Goal: Task Accomplishment & Management: Use online tool/utility

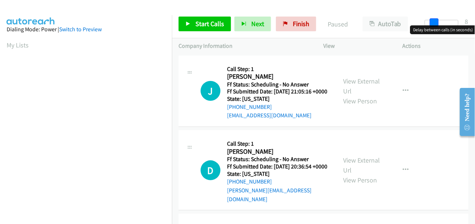
drag, startPoint x: 428, startPoint y: 20, endPoint x: 437, endPoint y: 25, distance: 10.4
click at [437, 25] on span at bounding box center [434, 22] width 9 height 9
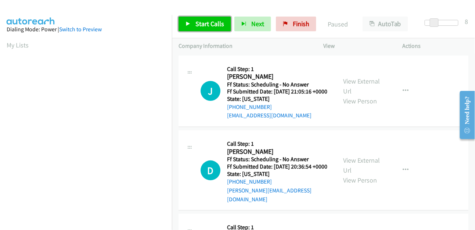
click at [216, 22] on span "Start Calls" at bounding box center [210, 23] width 29 height 8
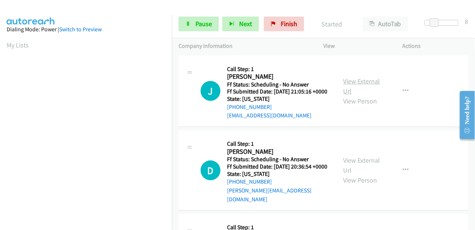
click at [350, 86] on link "View External Url" at bounding box center [362, 86] width 37 height 18
click at [348, 169] on link "View External Url" at bounding box center [362, 165] width 37 height 18
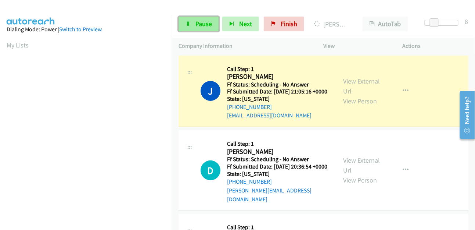
click at [195, 19] on link "Pause" at bounding box center [199, 24] width 40 height 15
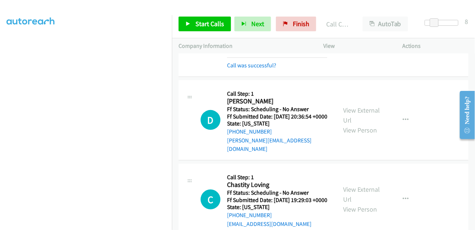
scroll to position [163, 0]
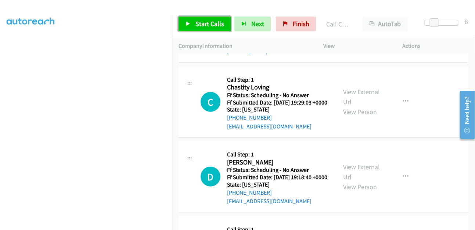
click at [213, 25] on span "Start Calls" at bounding box center [210, 23] width 29 height 8
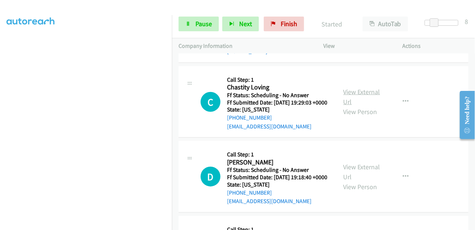
click at [367, 99] on link "View External Url" at bounding box center [362, 96] width 37 height 18
click at [364, 181] on link "View External Url" at bounding box center [362, 171] width 37 height 18
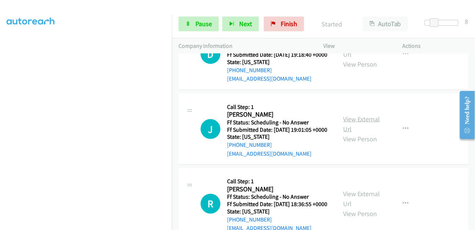
click at [367, 133] on link "View External Url" at bounding box center [362, 124] width 37 height 18
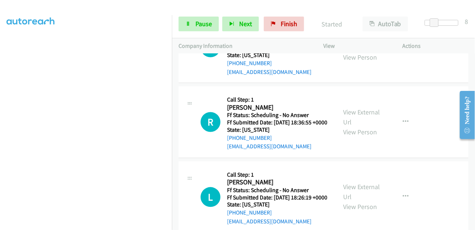
scroll to position [408, 0]
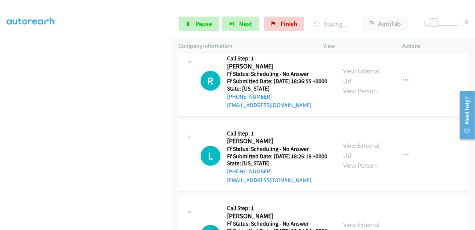
click at [375, 85] on link "View External Url" at bounding box center [362, 76] width 37 height 18
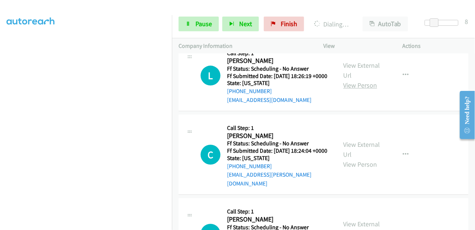
scroll to position [490, 0]
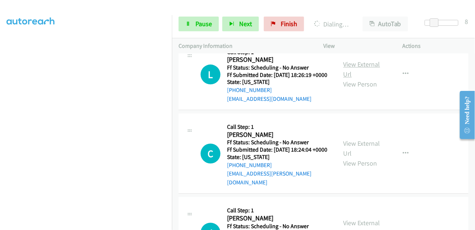
click at [368, 78] on link "View External Url" at bounding box center [362, 69] width 37 height 18
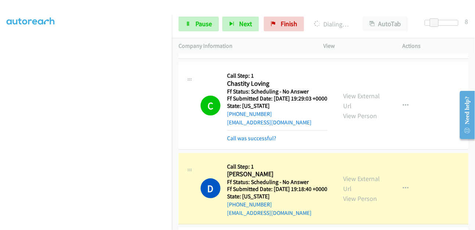
scroll to position [181, 0]
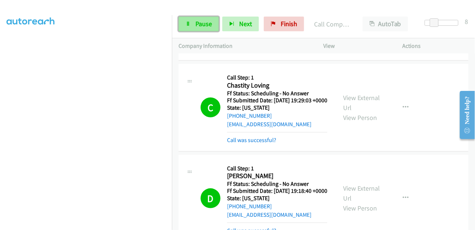
click at [201, 20] on span "Pause" at bounding box center [204, 23] width 17 height 8
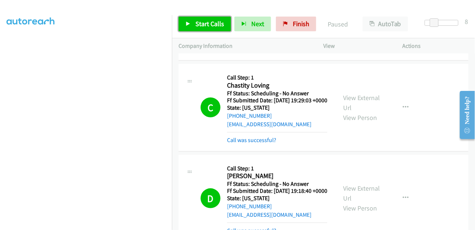
click at [210, 26] on span "Start Calls" at bounding box center [210, 23] width 29 height 8
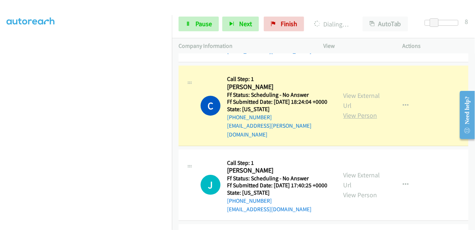
scroll to position [653, 0]
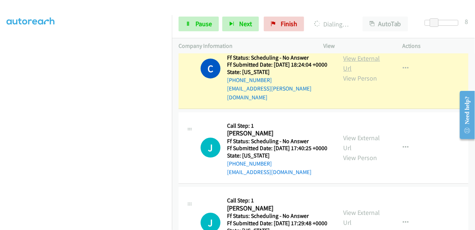
click at [366, 72] on link "View External Url" at bounding box center [362, 63] width 37 height 18
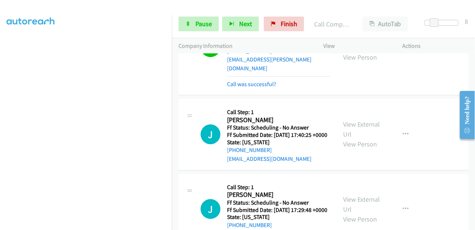
scroll to position [694, 0]
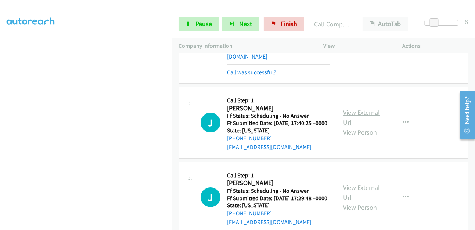
click at [366, 126] on link "View External Url" at bounding box center [362, 117] width 37 height 18
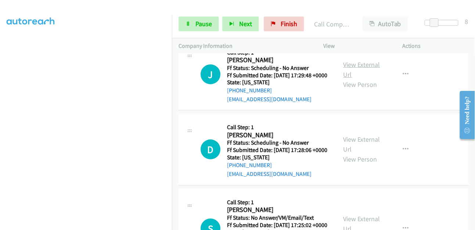
click at [355, 79] on link "View External Url" at bounding box center [362, 69] width 37 height 18
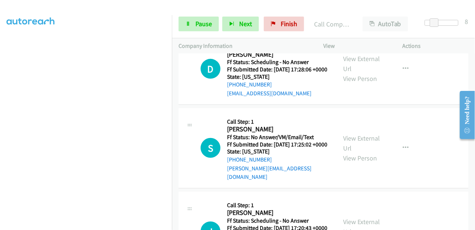
scroll to position [939, 0]
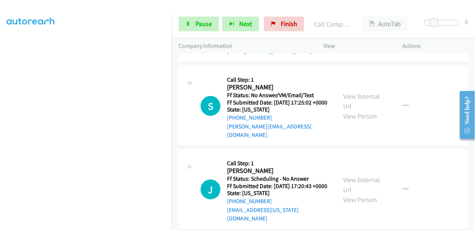
click at [362, 31] on link "View External Url" at bounding box center [362, 21] width 37 height 18
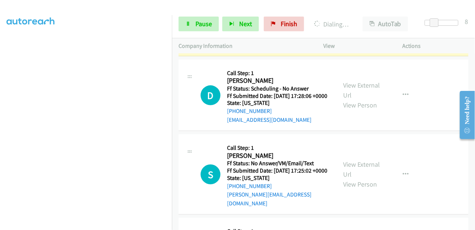
scroll to position [873, 0]
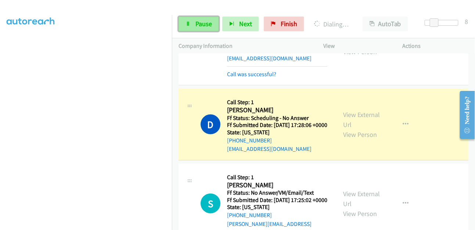
click at [205, 25] on span "Pause" at bounding box center [204, 23] width 17 height 8
